Goal: Information Seeking & Learning: Learn about a topic

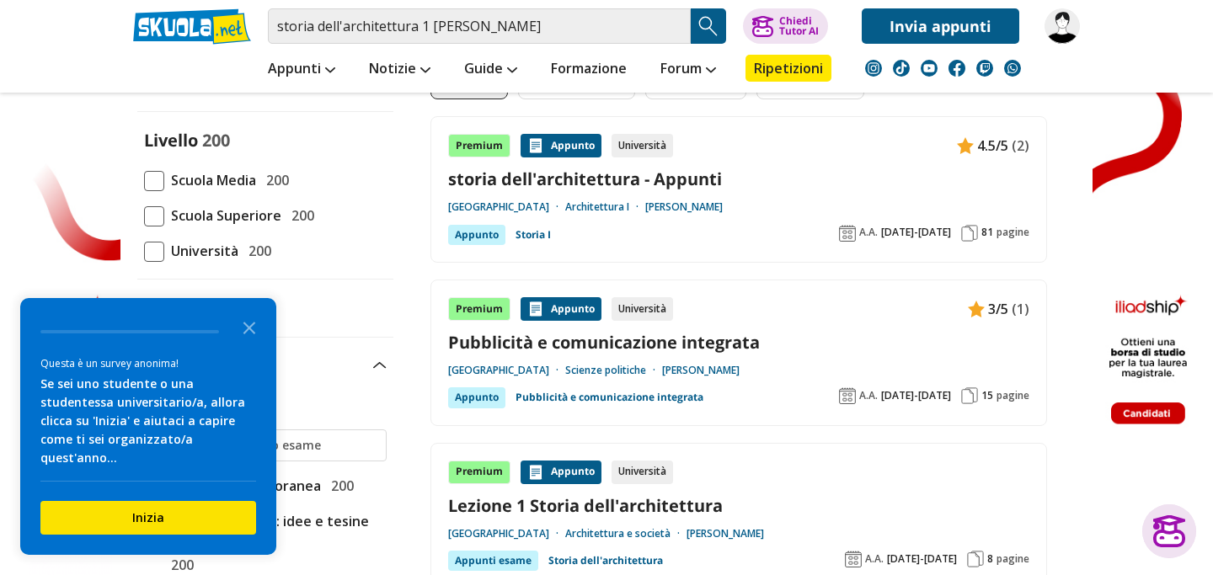
scroll to position [139, 0]
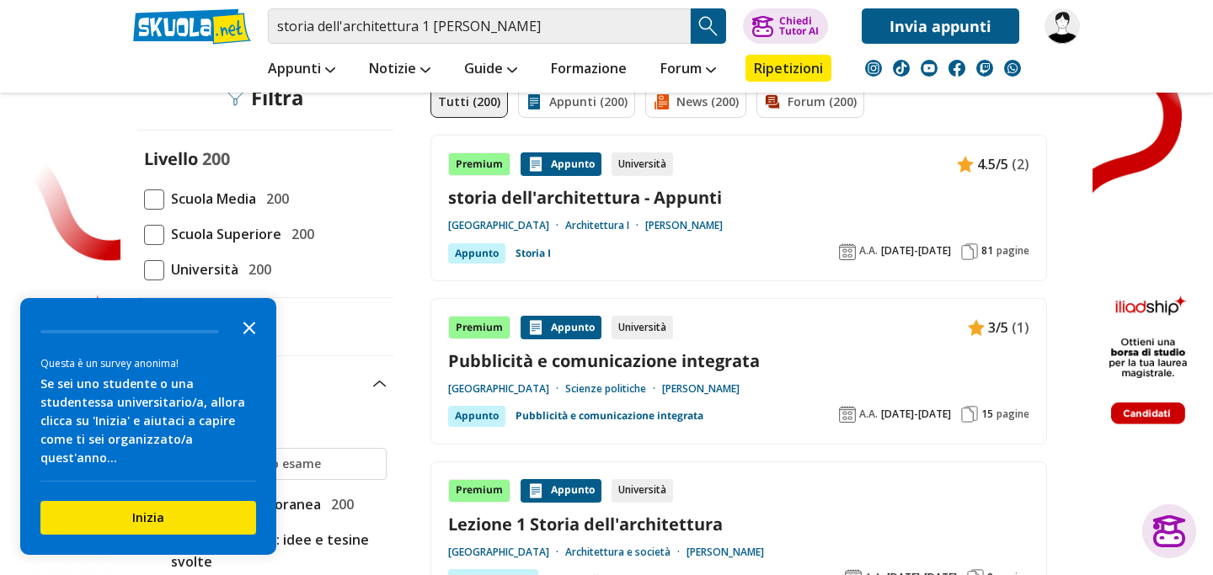
click at [255, 338] on icon "Close the survey" at bounding box center [250, 327] width 34 height 34
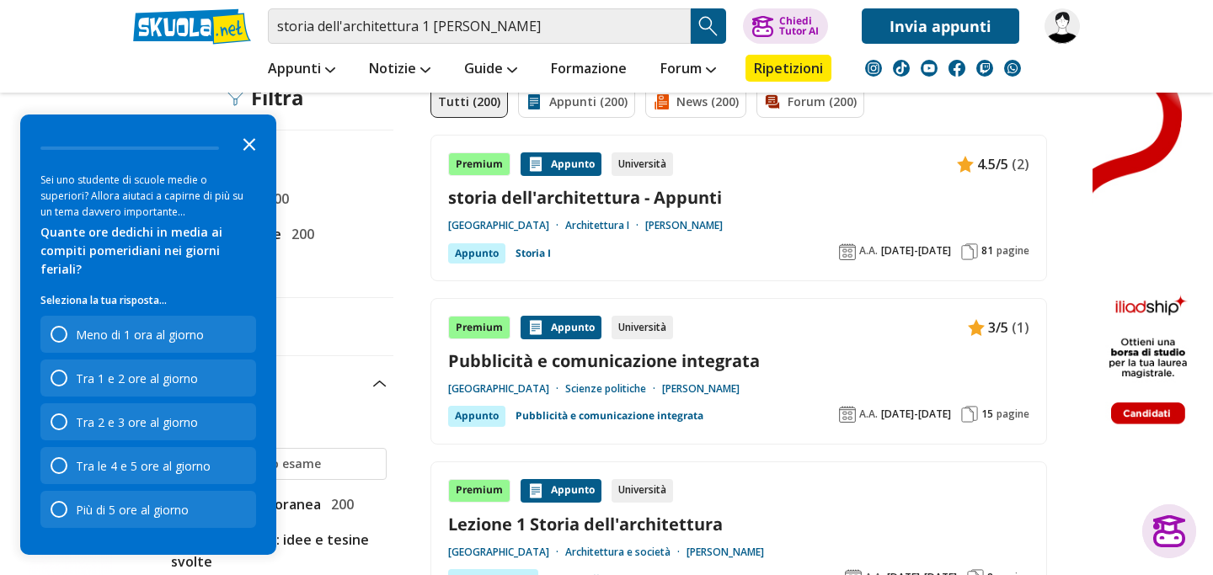
click at [258, 160] on icon "Close the survey" at bounding box center [250, 143] width 34 height 34
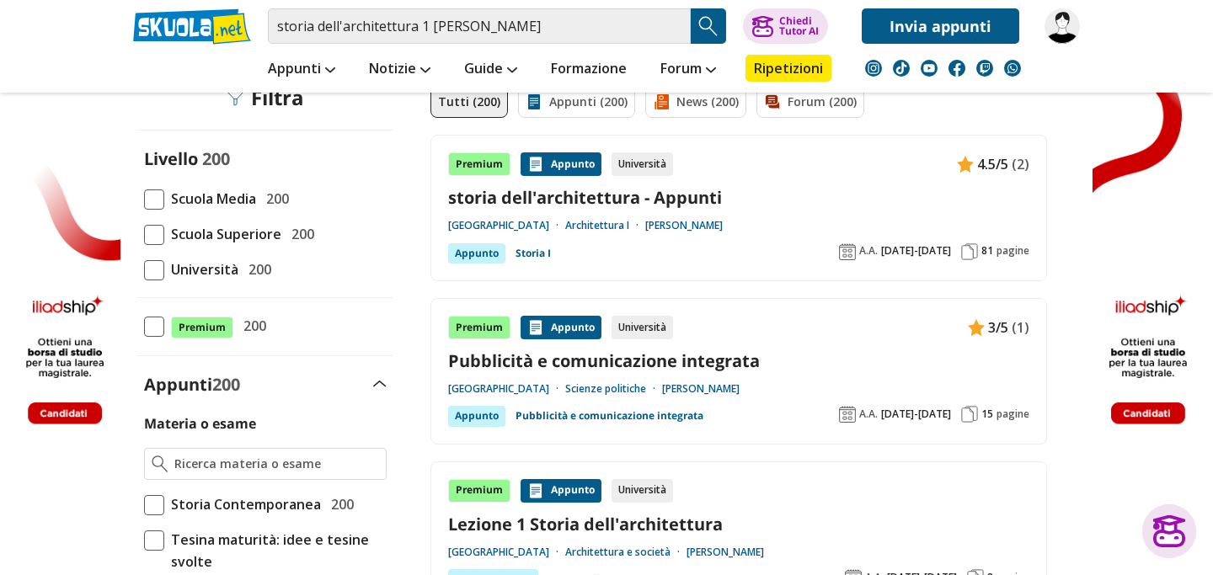
click at [156, 268] on span at bounding box center [154, 270] width 20 height 20
click at [144, 270] on input "Università 200" at bounding box center [144, 270] width 0 height 0
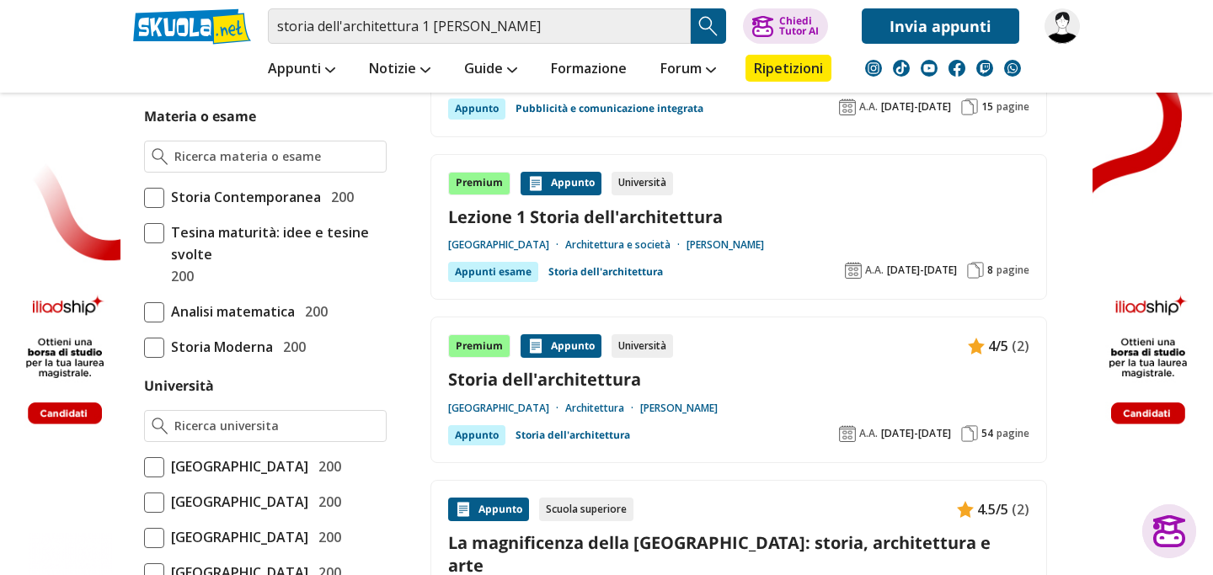
scroll to position [452, 0]
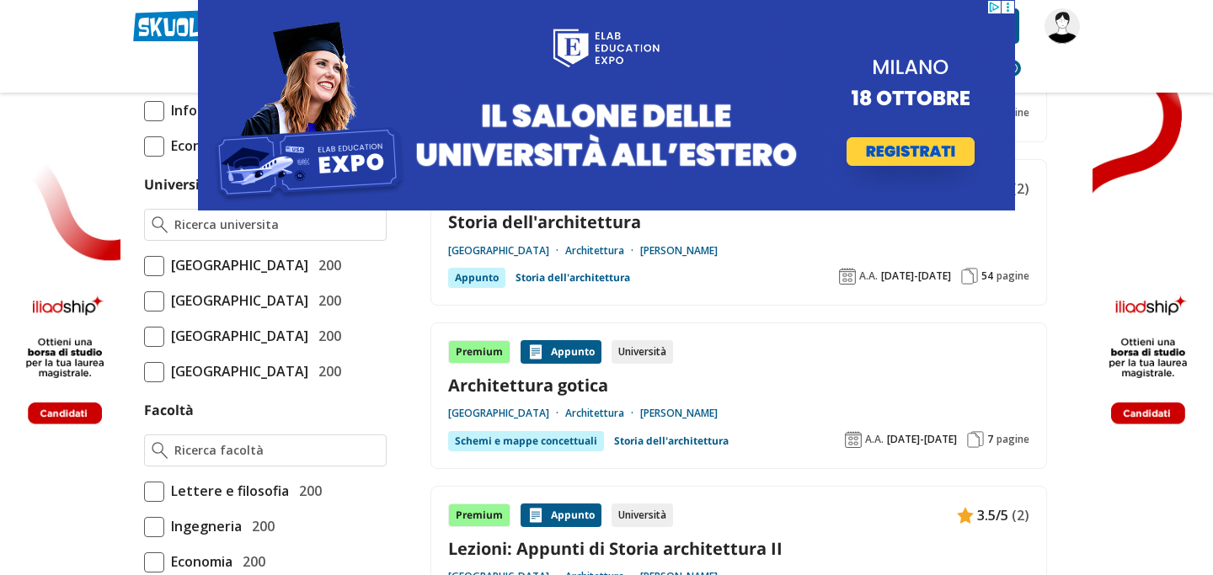
scroll to position [607, 0]
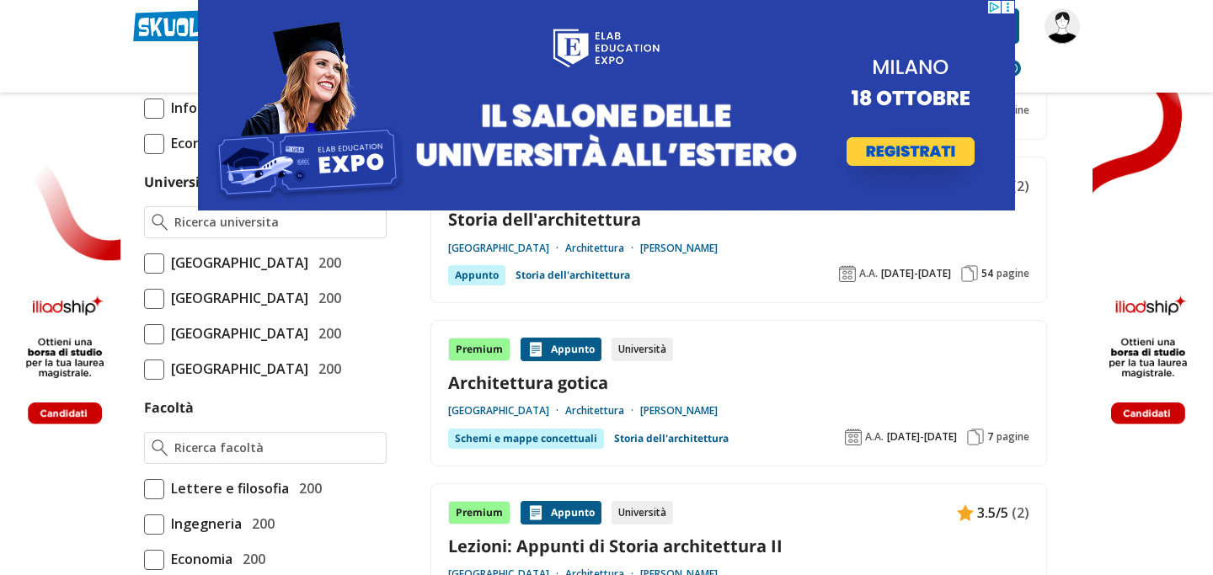
click at [150, 345] on span at bounding box center [154, 334] width 20 height 20
click at [144, 334] on input "Università degli Studi di Firenze 200" at bounding box center [144, 334] width 0 height 0
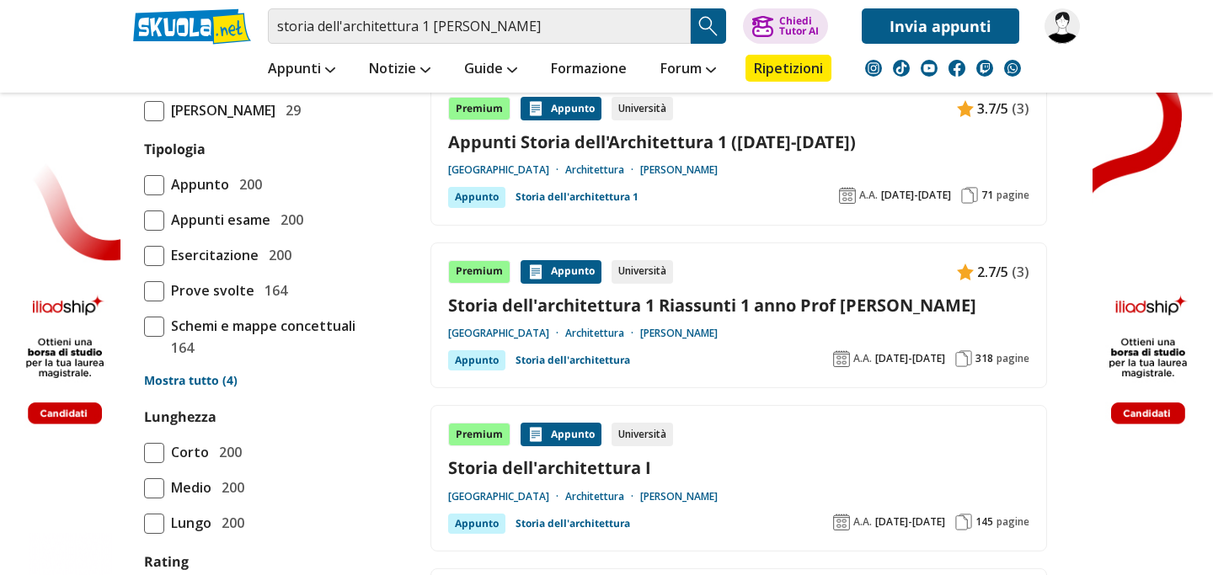
scroll to position [1361, 0]
click at [726, 301] on link "Storia dell'architettura 1 Riassunti 1 anno Prof [PERSON_NAME]" at bounding box center [738, 304] width 581 height 23
